Goal: Transaction & Acquisition: Purchase product/service

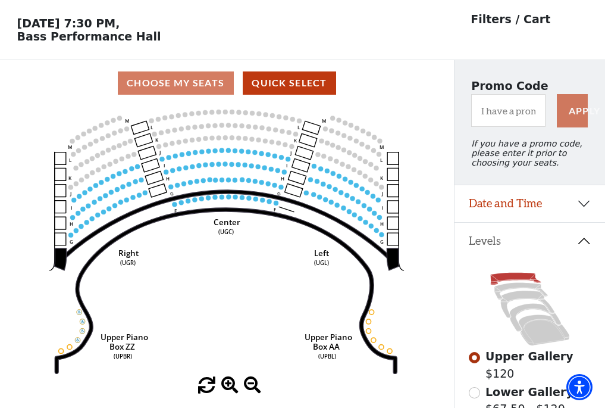
scroll to position [55, 0]
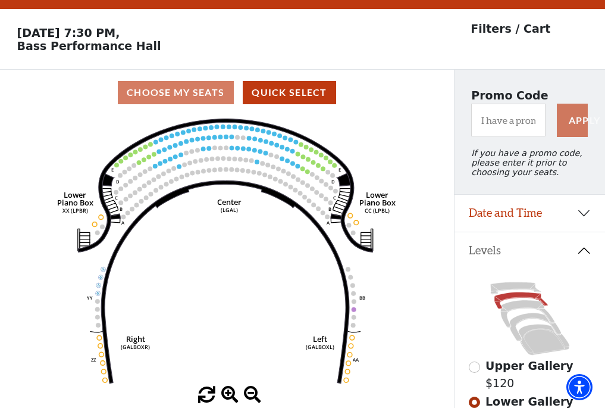
scroll to position [55, 0]
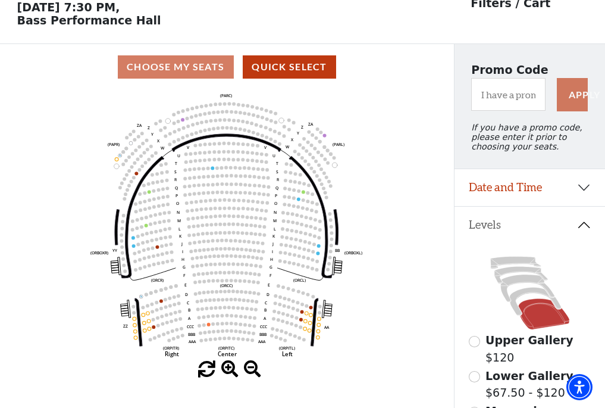
scroll to position [55, 0]
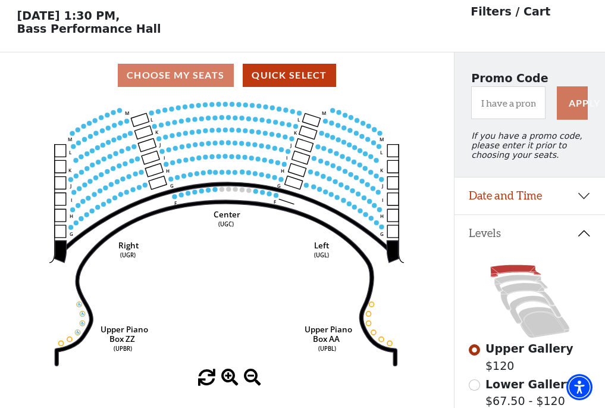
scroll to position [55, 0]
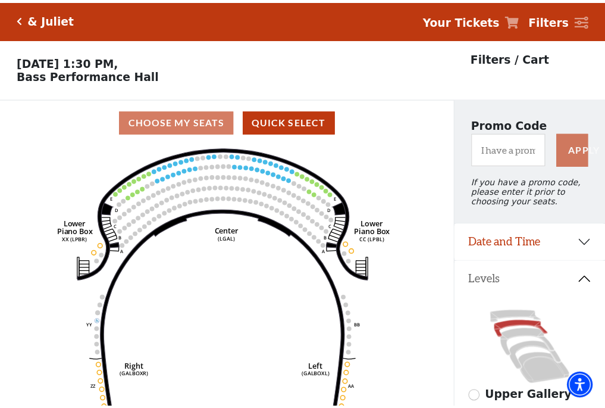
scroll to position [55, 0]
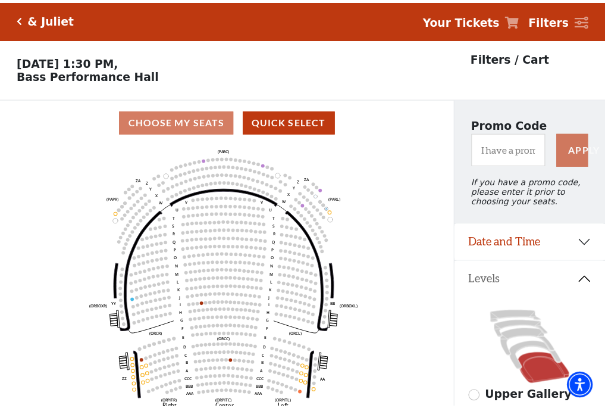
scroll to position [55, 0]
